Goal: Check status: Check status

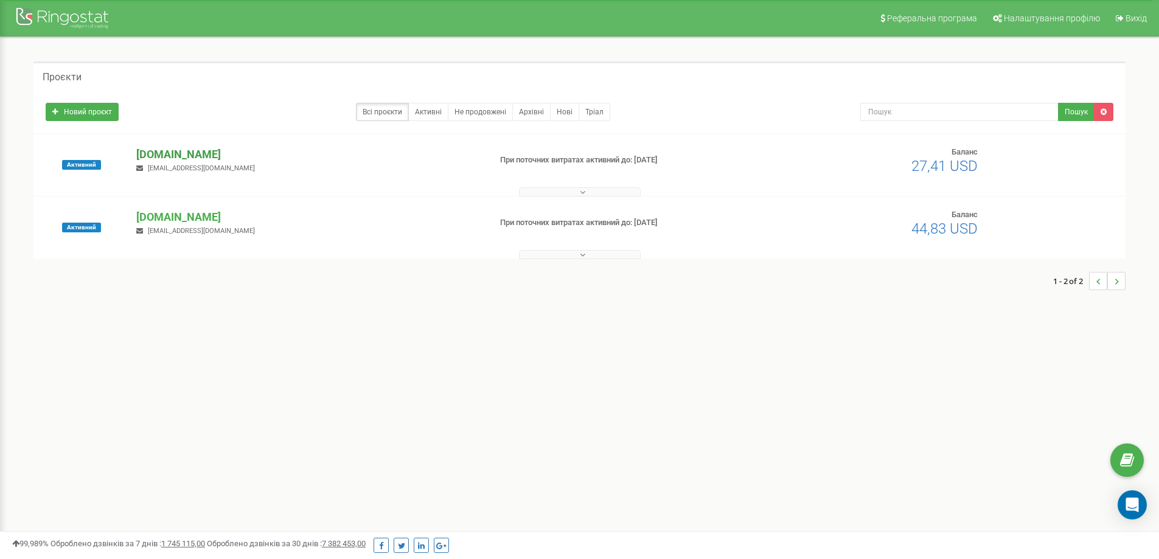
click at [187, 155] on p "[DOMAIN_NAME]" at bounding box center [308, 155] width 344 height 16
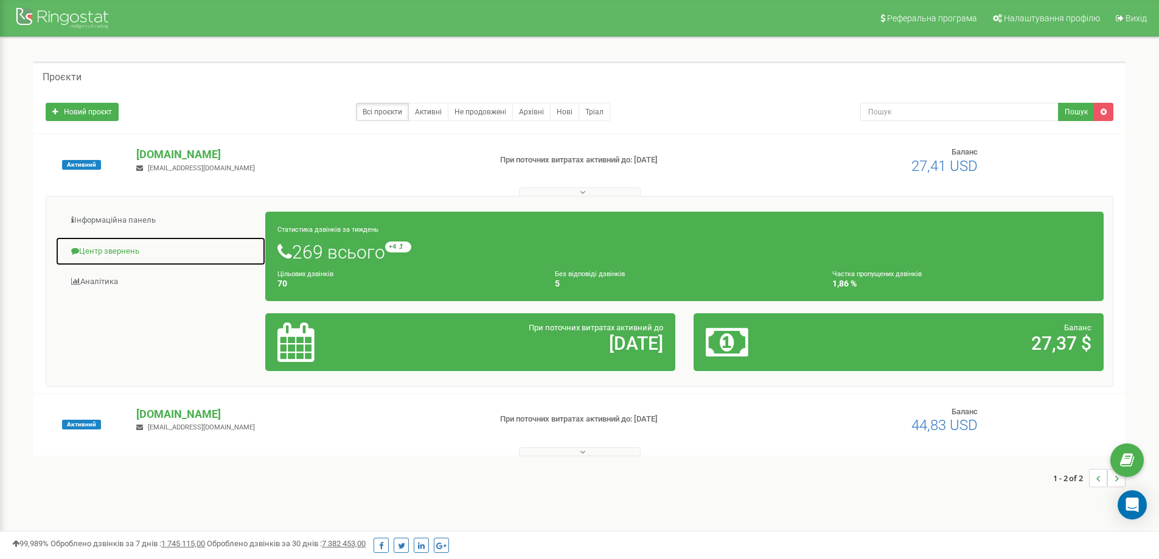
click at [101, 247] on link "Центр звернень" at bounding box center [160, 252] width 211 height 30
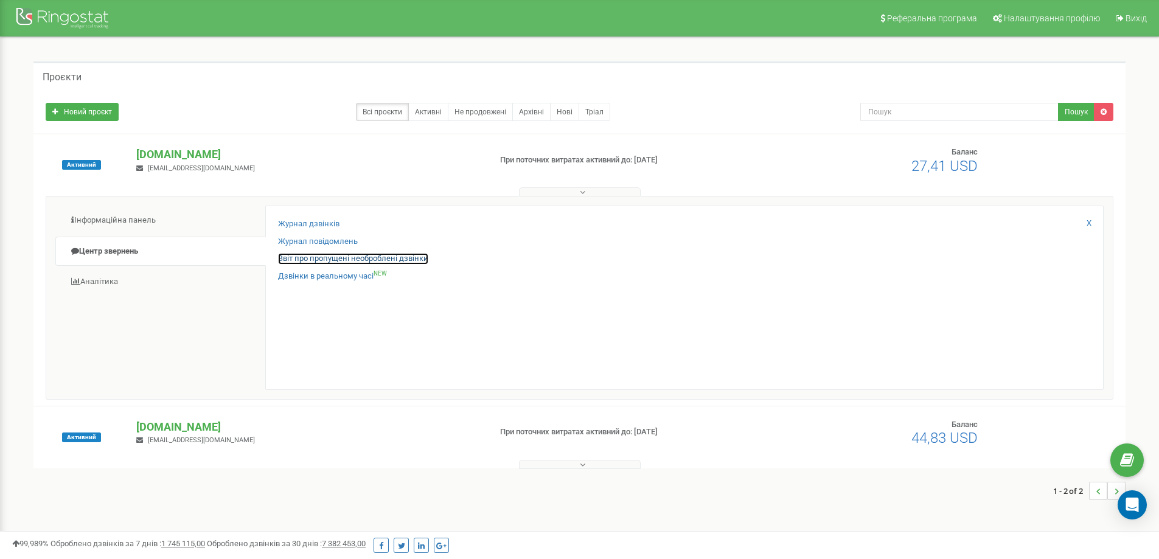
click at [318, 256] on link "Звіт про пропущені необроблені дзвінки" at bounding box center [353, 259] width 150 height 12
